Goal: Information Seeking & Learning: Learn about a topic

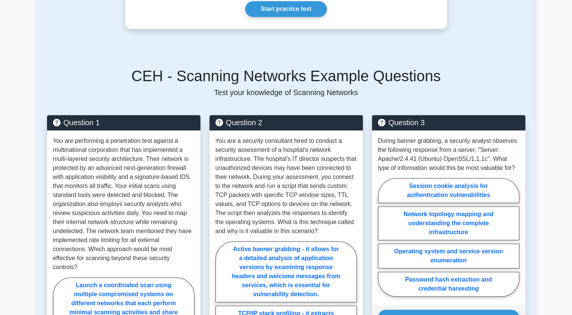
scroll to position [426, 0]
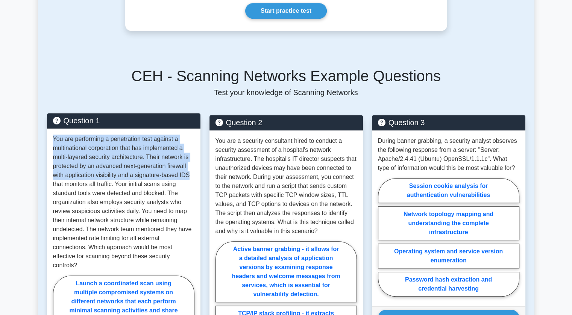
drag, startPoint x: 49, startPoint y: 128, endPoint x: 190, endPoint y: 163, distance: 145.5
click at [190, 163] on div "You are performing a penetration test against a multinational corporation that …" at bounding box center [123, 321] width 153 height 384
click at [190, 163] on p "You are performing a penetration test against a multinational corporation that …" at bounding box center [123, 202] width 141 height 135
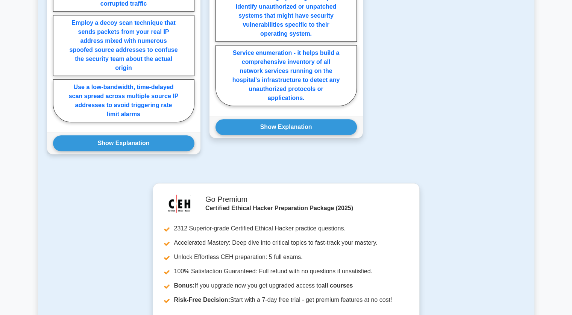
scroll to position [806, 0]
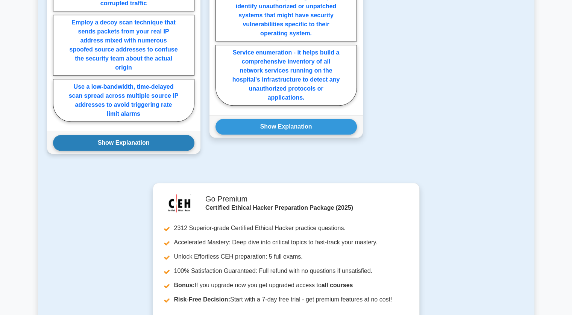
click at [147, 135] on button "Show Explanation" at bounding box center [123, 143] width 141 height 16
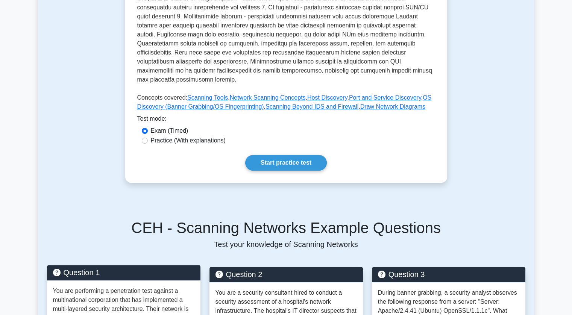
scroll to position [273, 0]
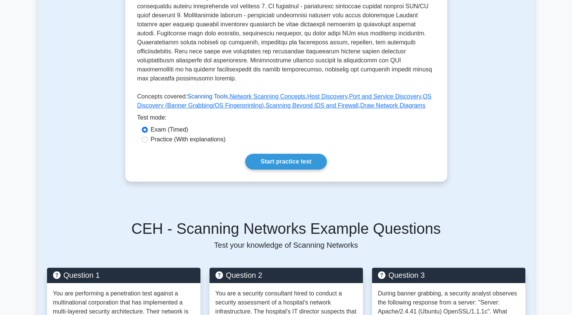
click at [205, 93] on link "Scanning Tools" at bounding box center [207, 96] width 41 height 6
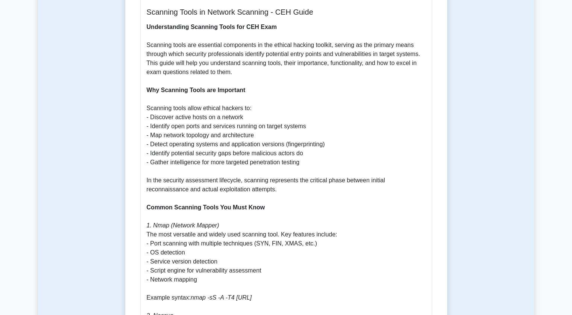
scroll to position [337, 0]
